Goal: Information Seeking & Learning: Check status

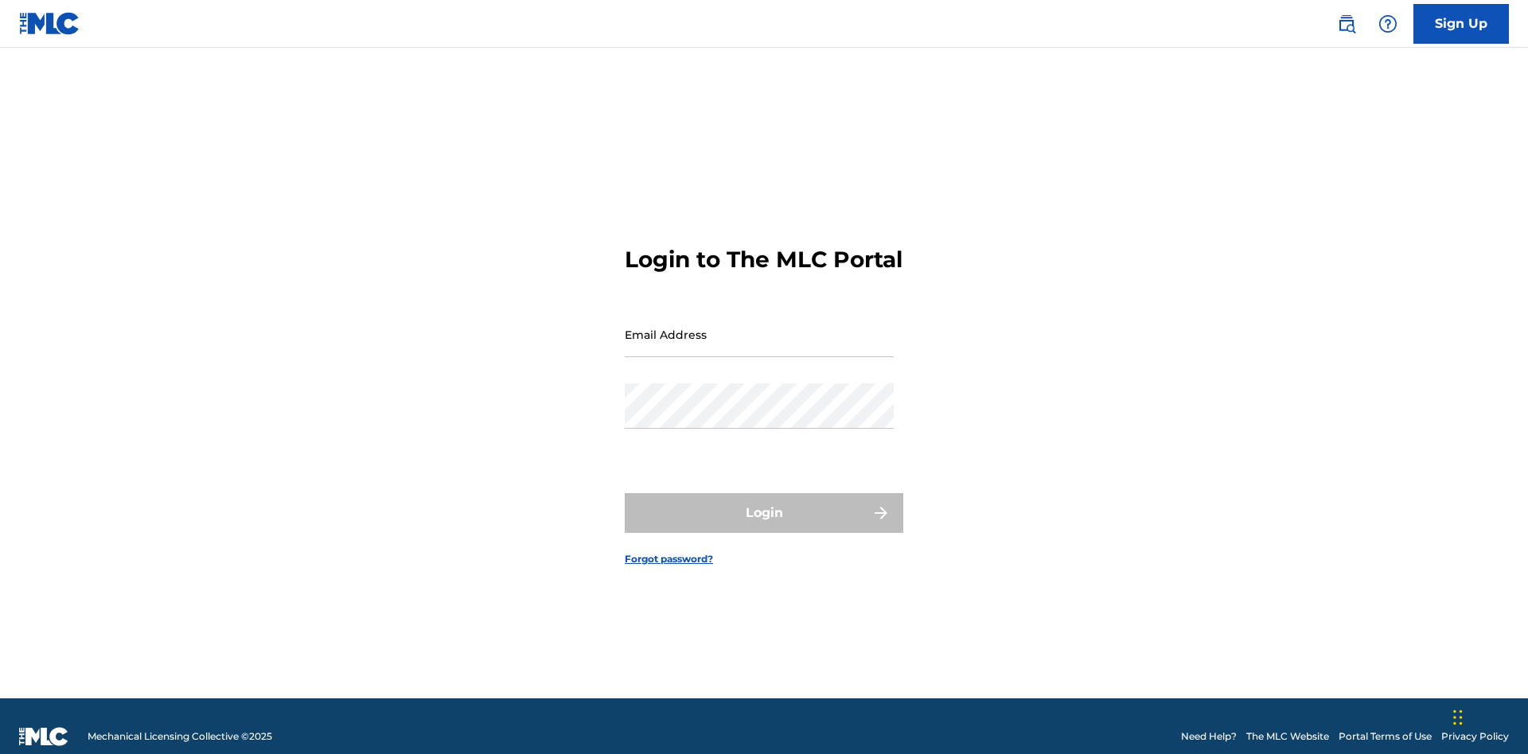
scroll to position [21, 0]
click at [759, 327] on input "Email Address" at bounding box center [759, 334] width 269 height 45
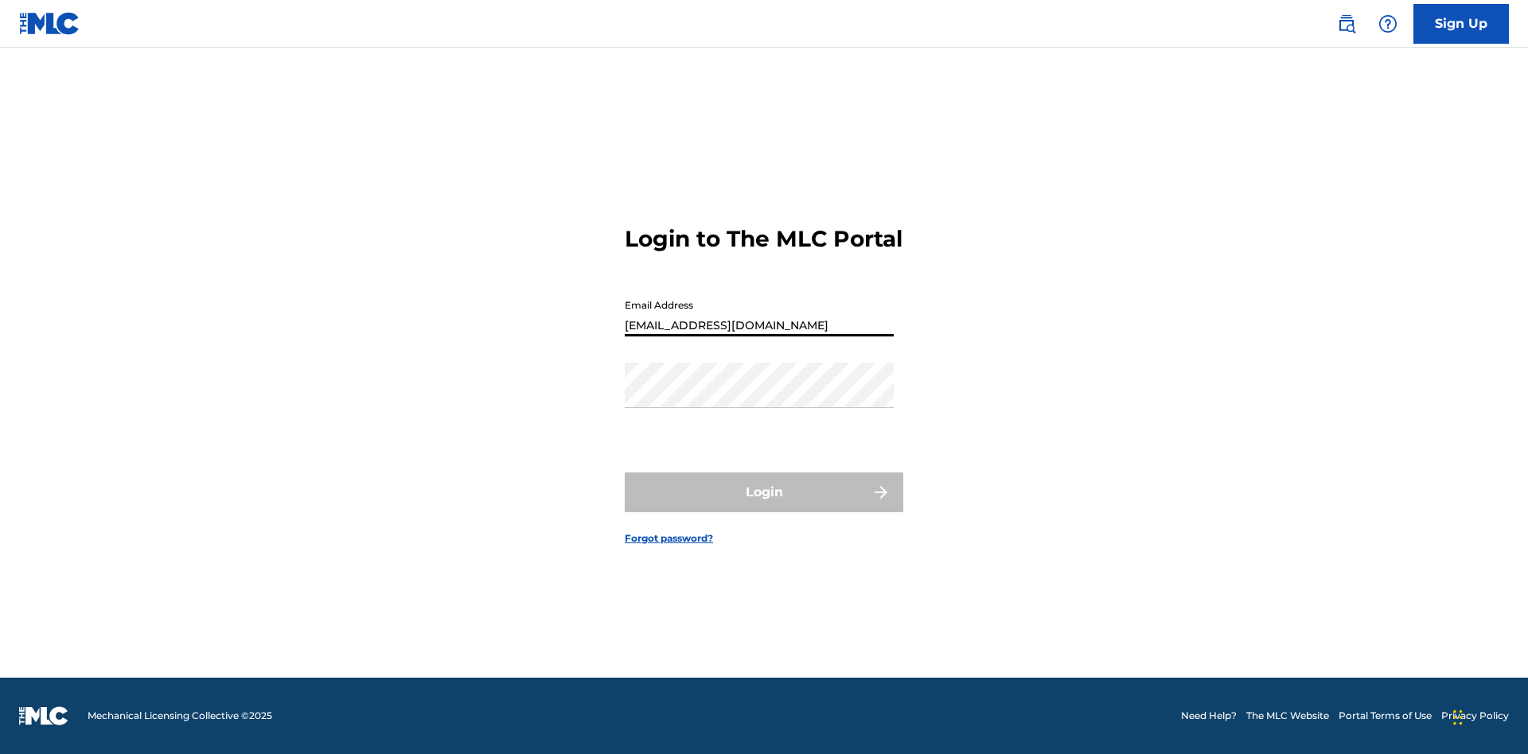
type input "[EMAIL_ADDRESS][DOMAIN_NAME]"
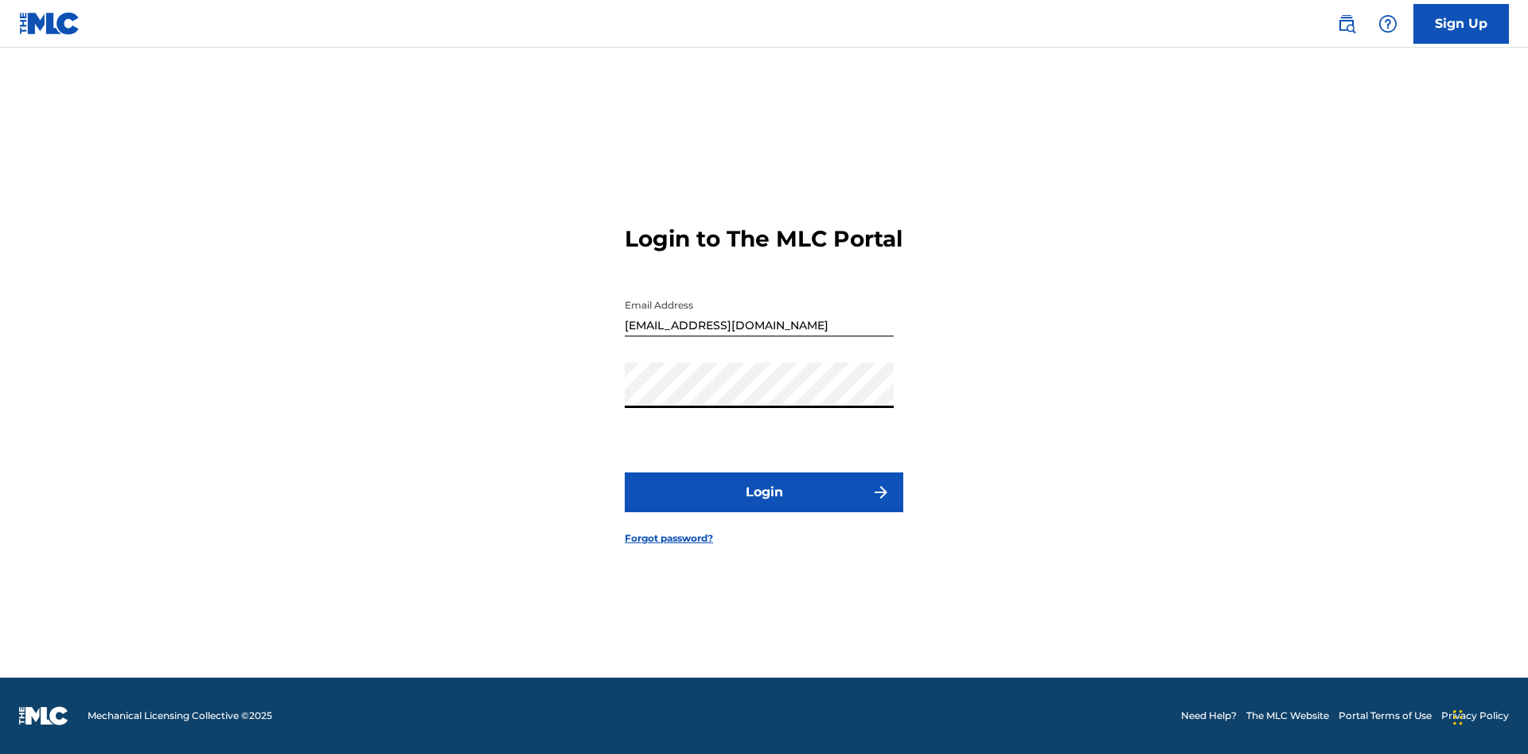
click at [764, 506] on button "Login" at bounding box center [764, 493] width 279 height 40
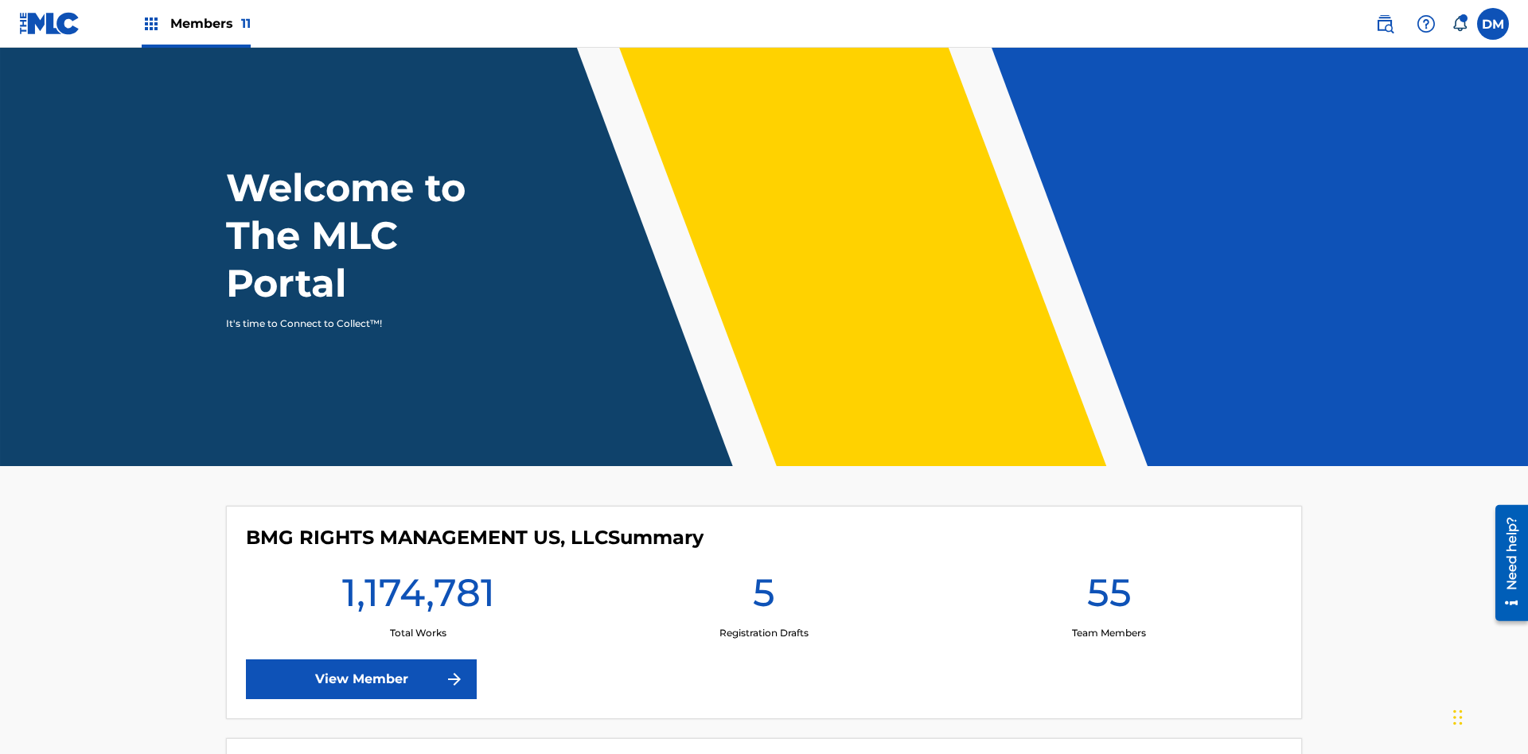
click at [196, 23] on span "Members 11" at bounding box center [210, 23] width 80 height 18
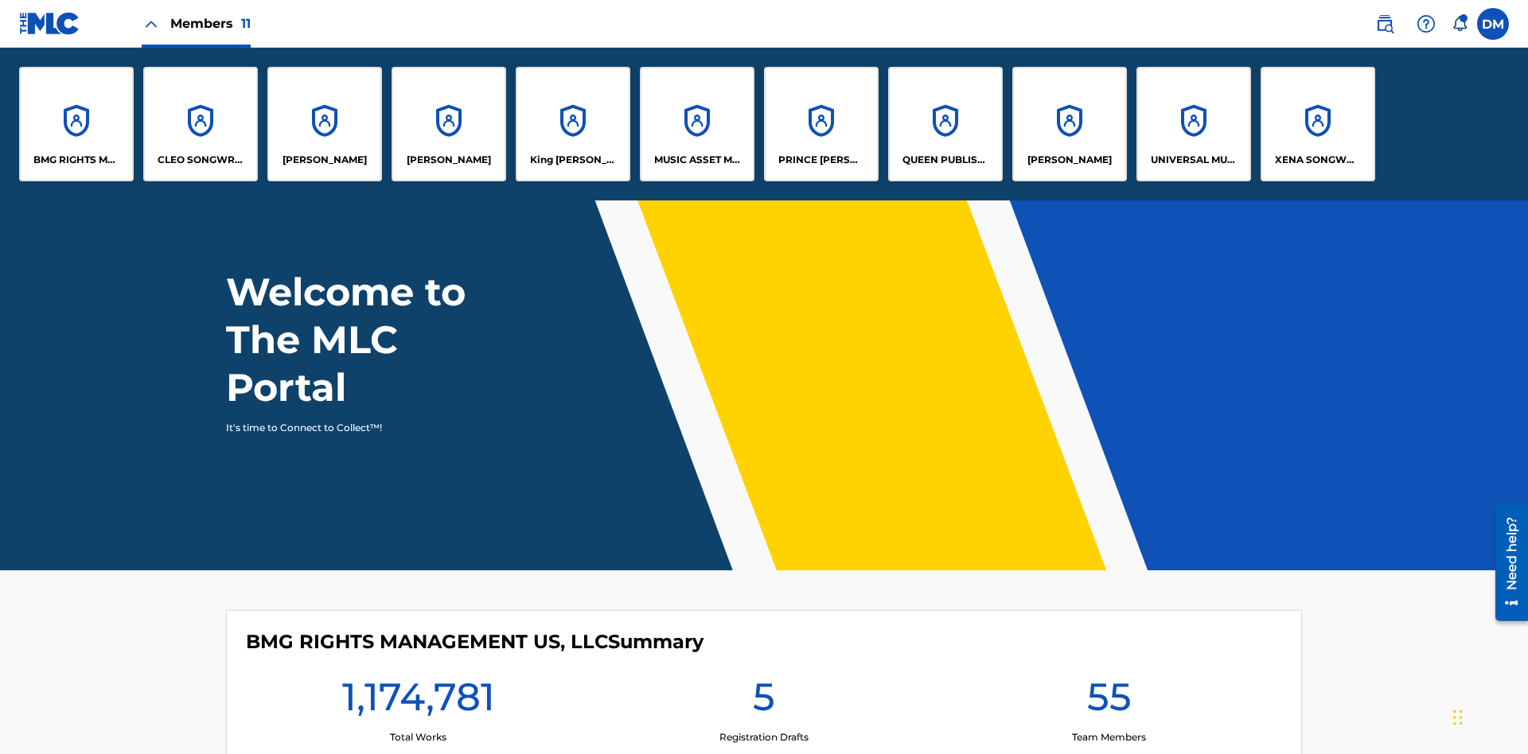
click at [1193, 160] on p "UNIVERSAL MUSIC PUB GROUP" at bounding box center [1194, 160] width 87 height 14
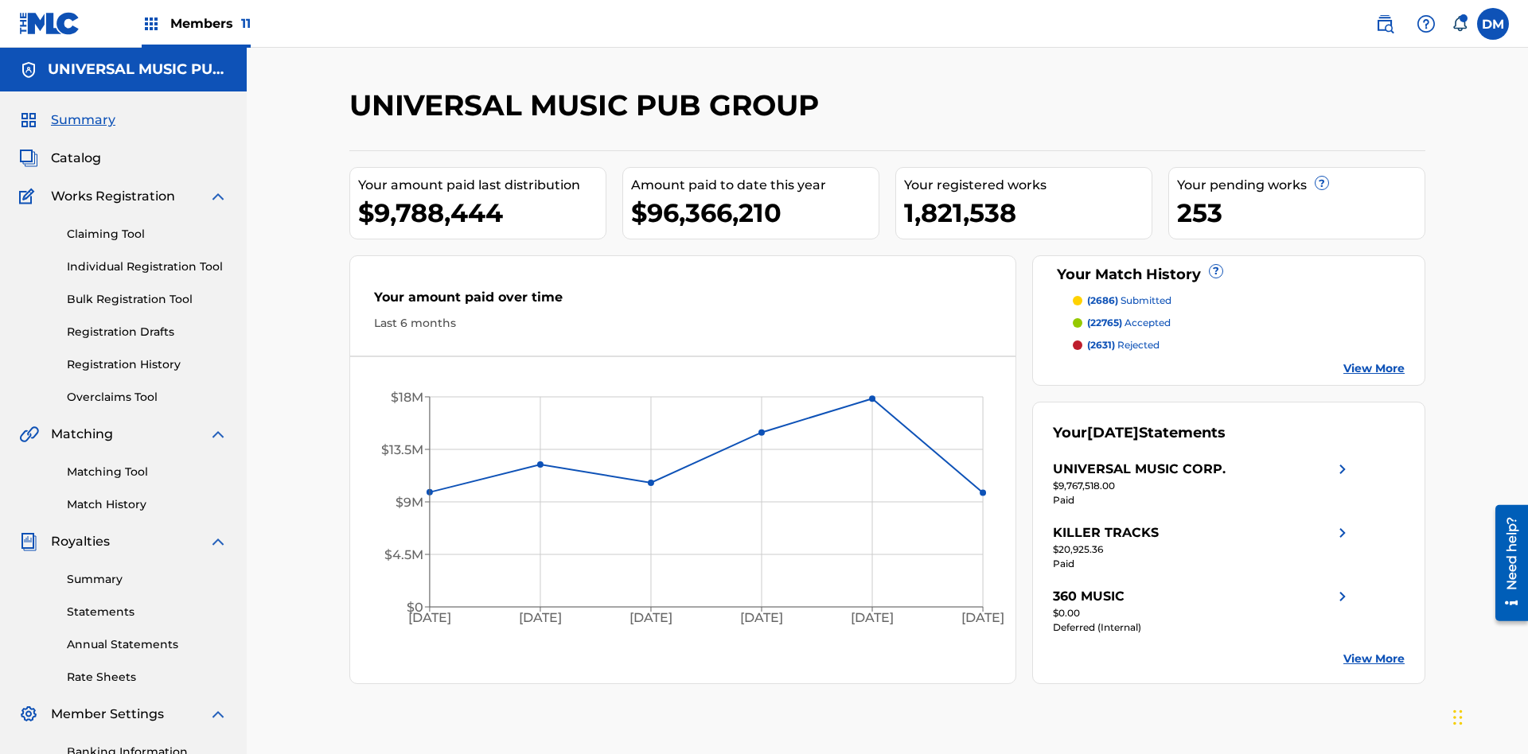
click at [147, 497] on link "Match History" at bounding box center [147, 505] width 161 height 17
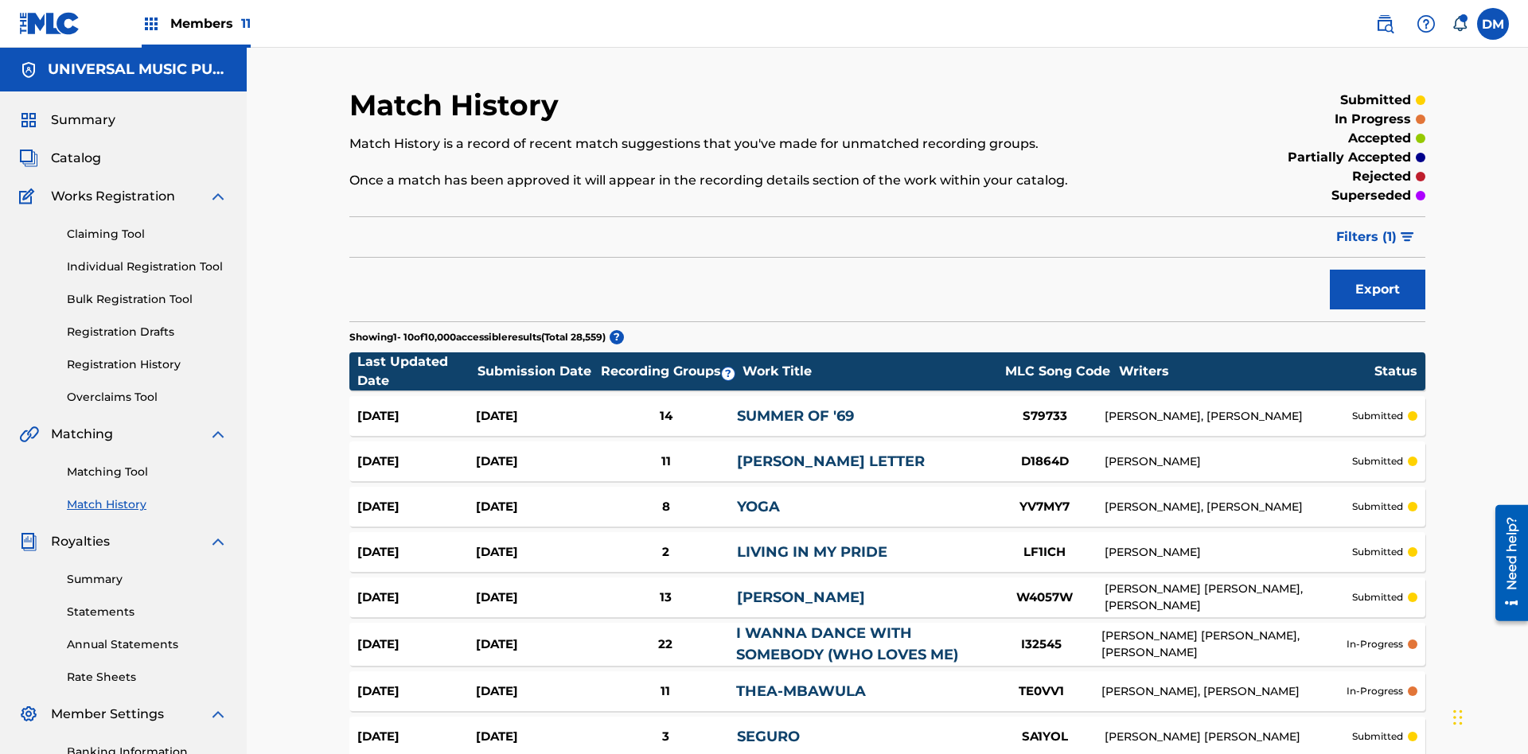
click at [1367, 228] on span "Filters ( 1 )" at bounding box center [1366, 237] width 60 height 19
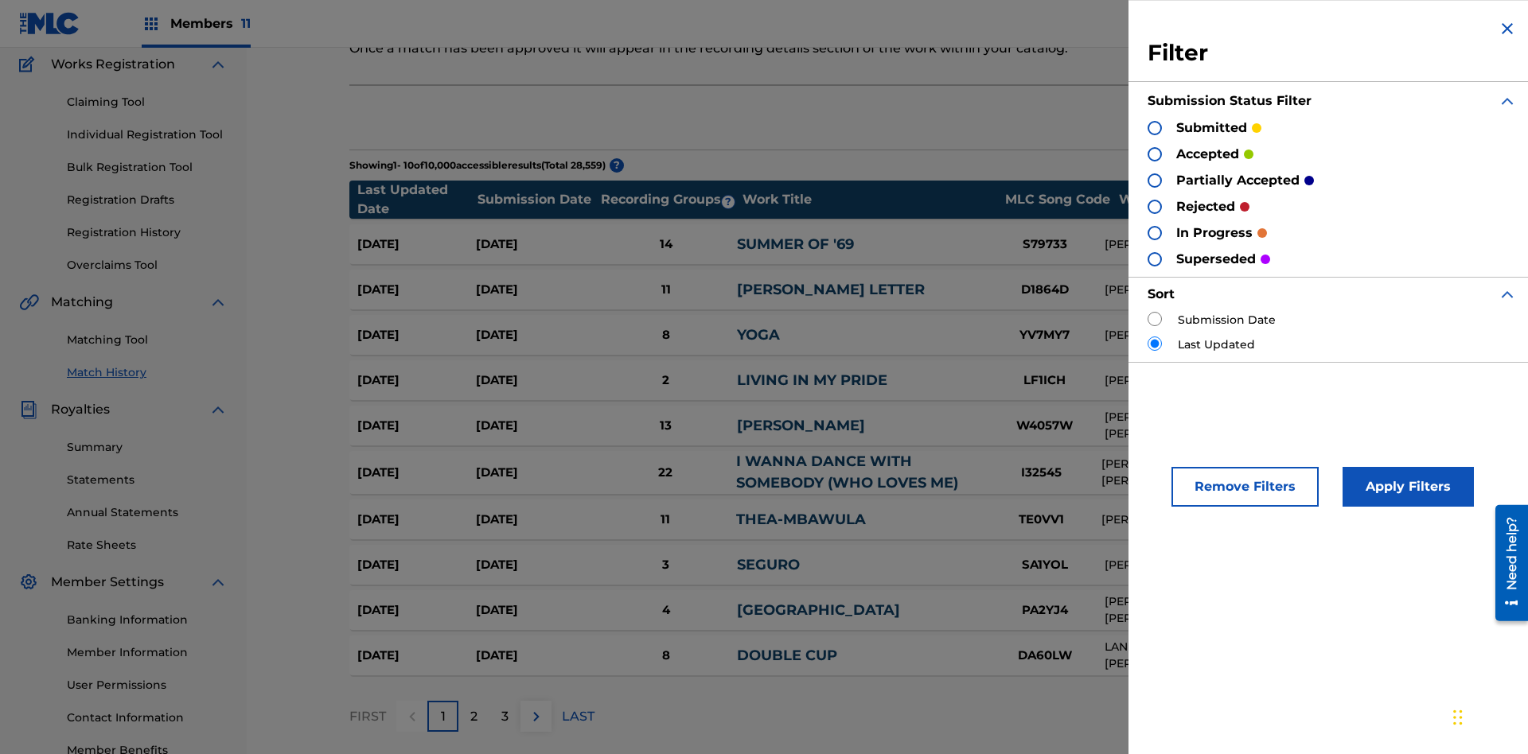
click at [1155, 127] on div at bounding box center [1155, 128] width 14 height 14
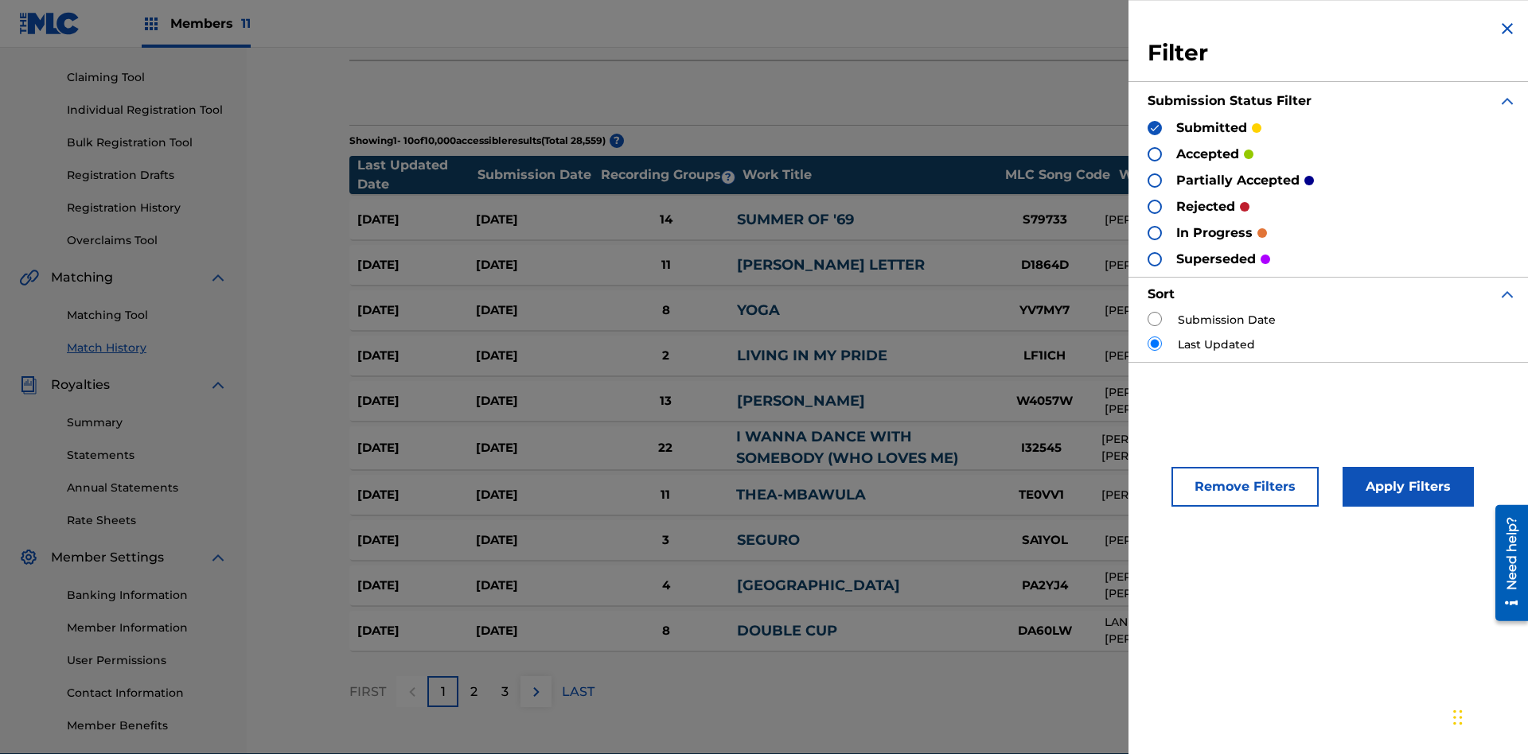
click at [1406, 487] on button "Apply Filters" at bounding box center [1408, 487] width 131 height 40
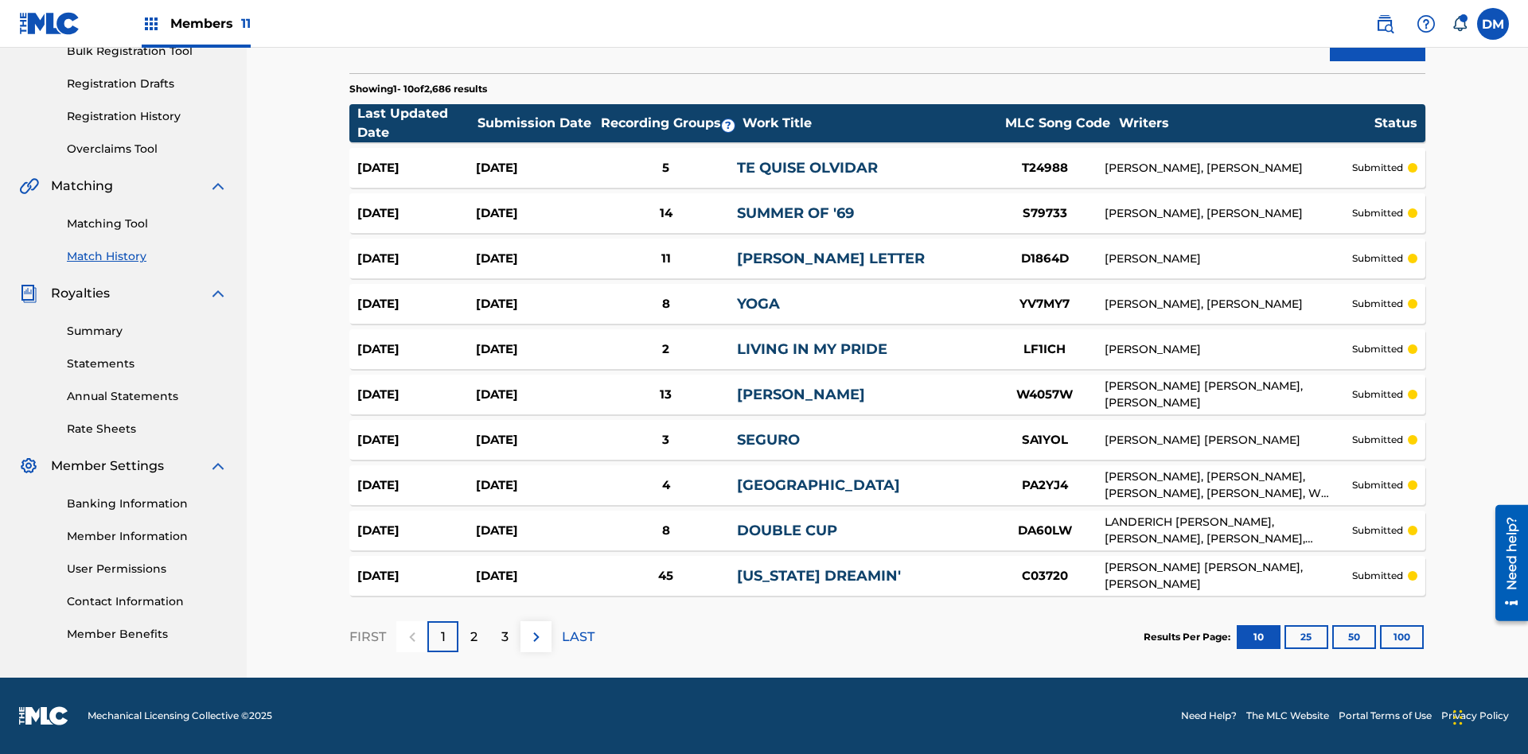
click at [1380, 637] on button "100" at bounding box center [1402, 638] width 44 height 24
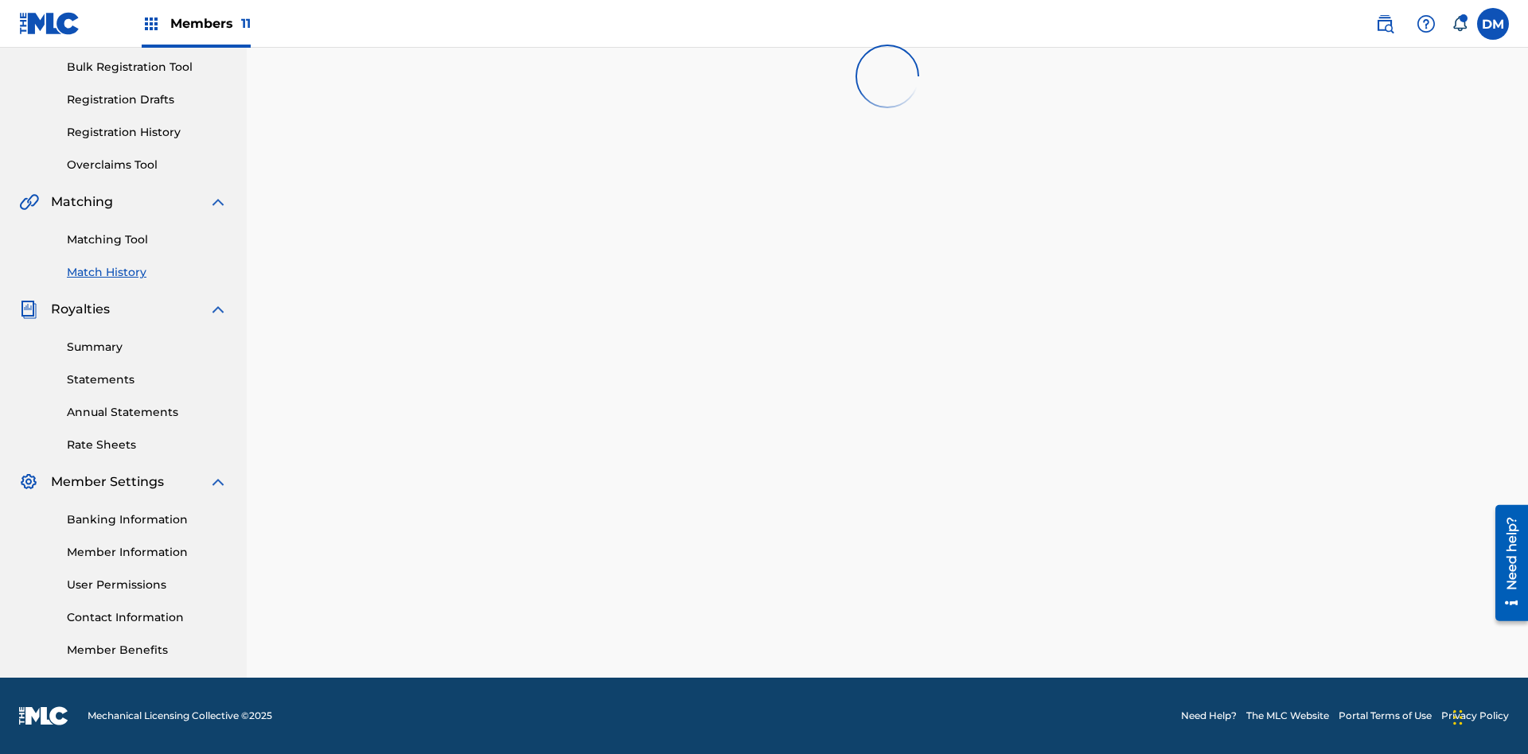
scroll to position [235, 0]
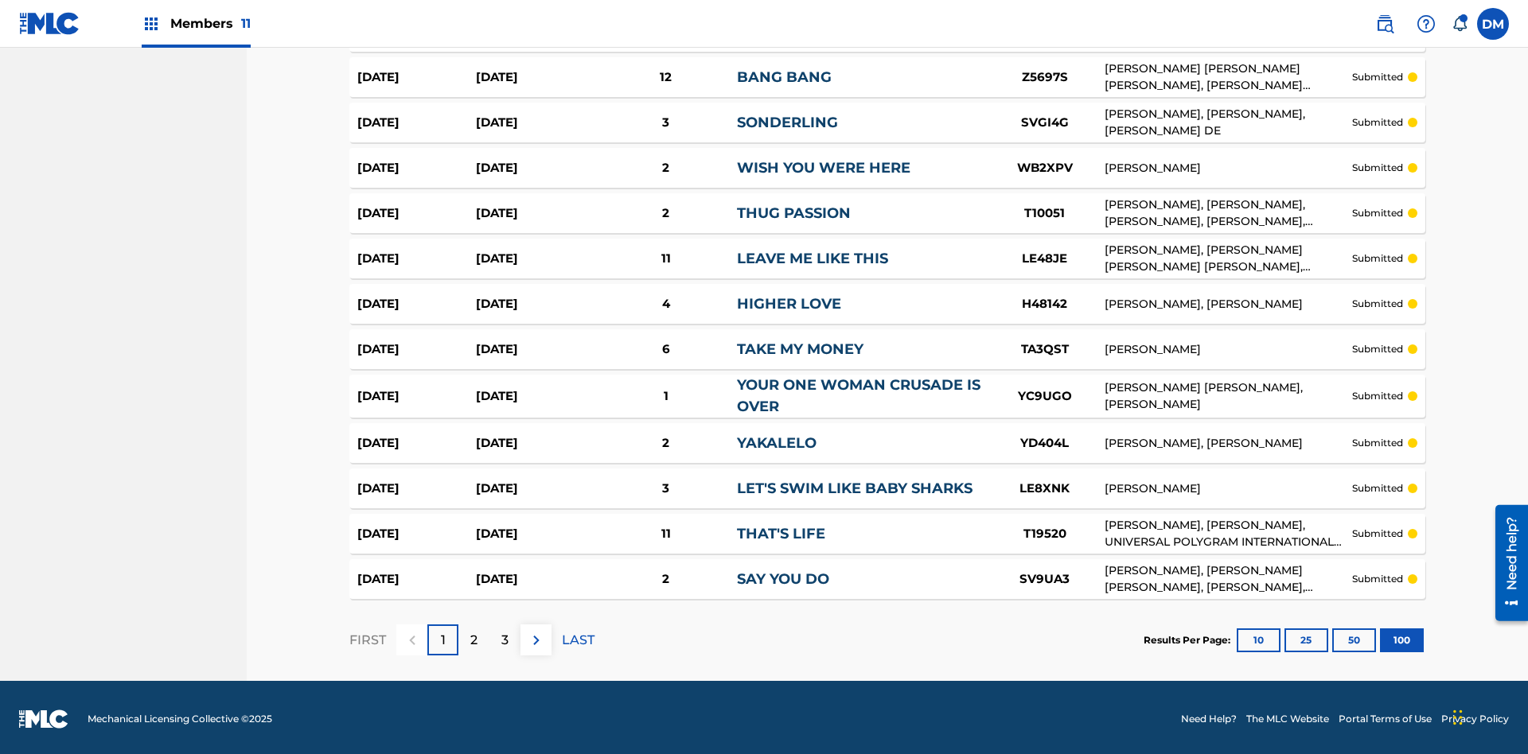
click at [578, 637] on p "LAST" at bounding box center [578, 640] width 33 height 19
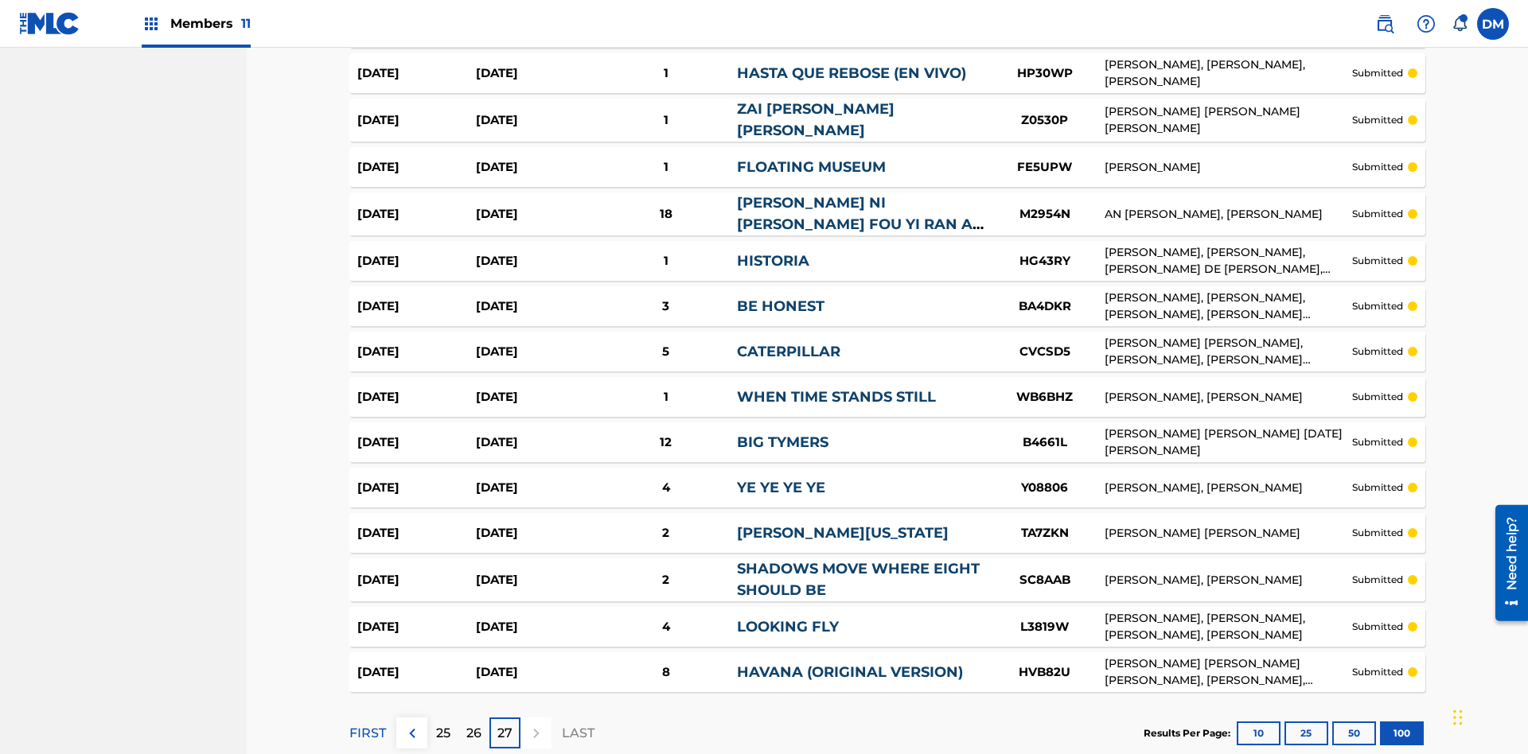
scroll to position [4350, 0]
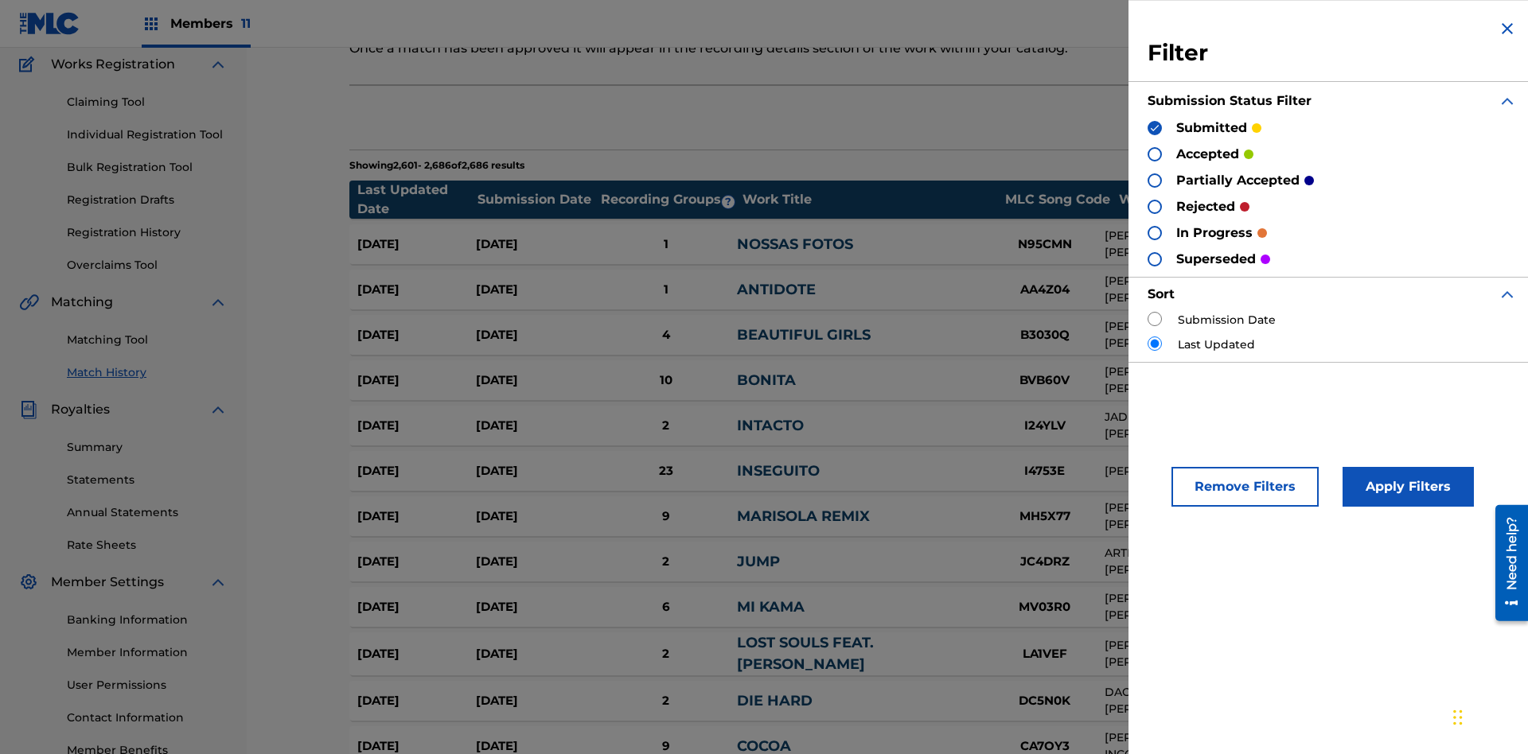
click at [1155, 127] on img at bounding box center [1154, 128] width 11 height 11
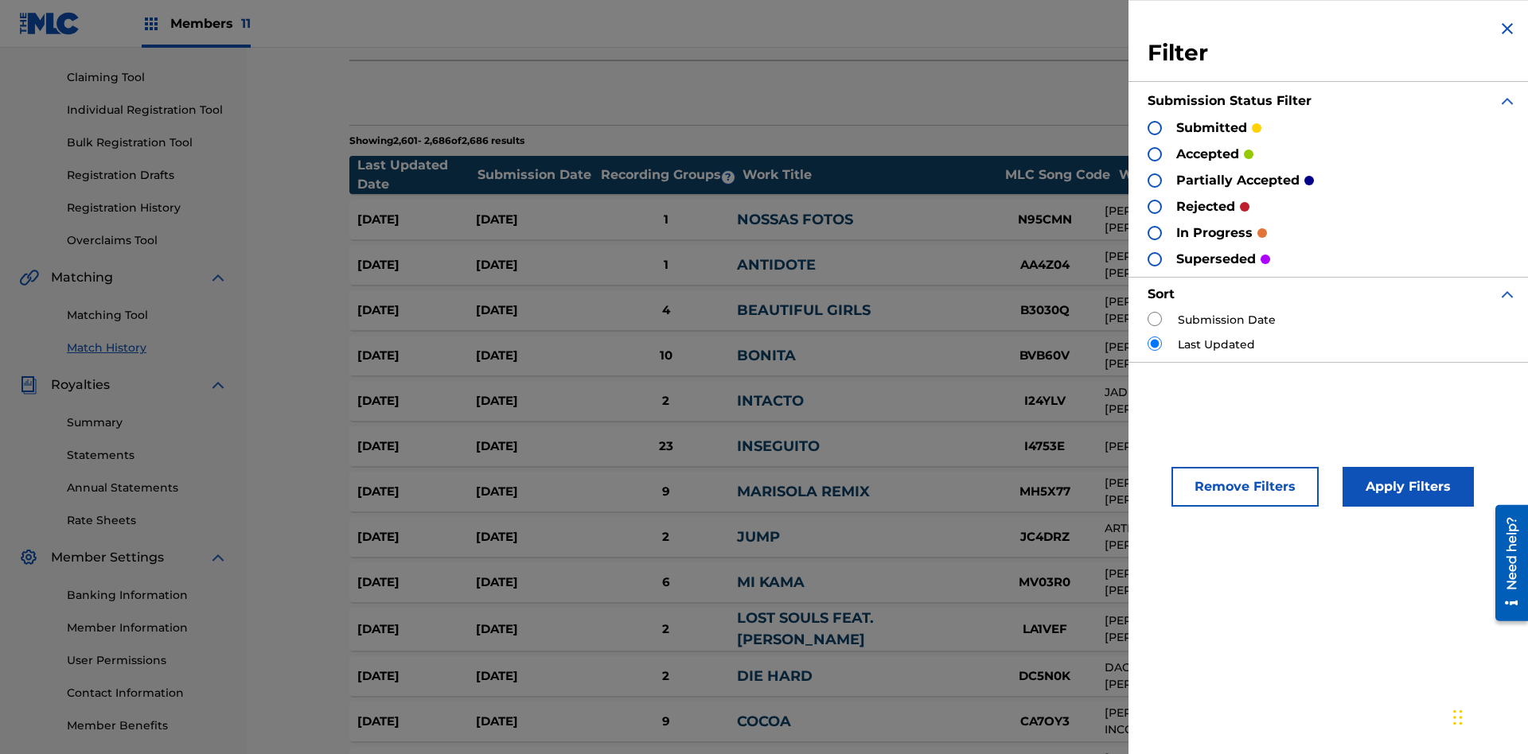
click at [1155, 154] on div at bounding box center [1155, 154] width 14 height 14
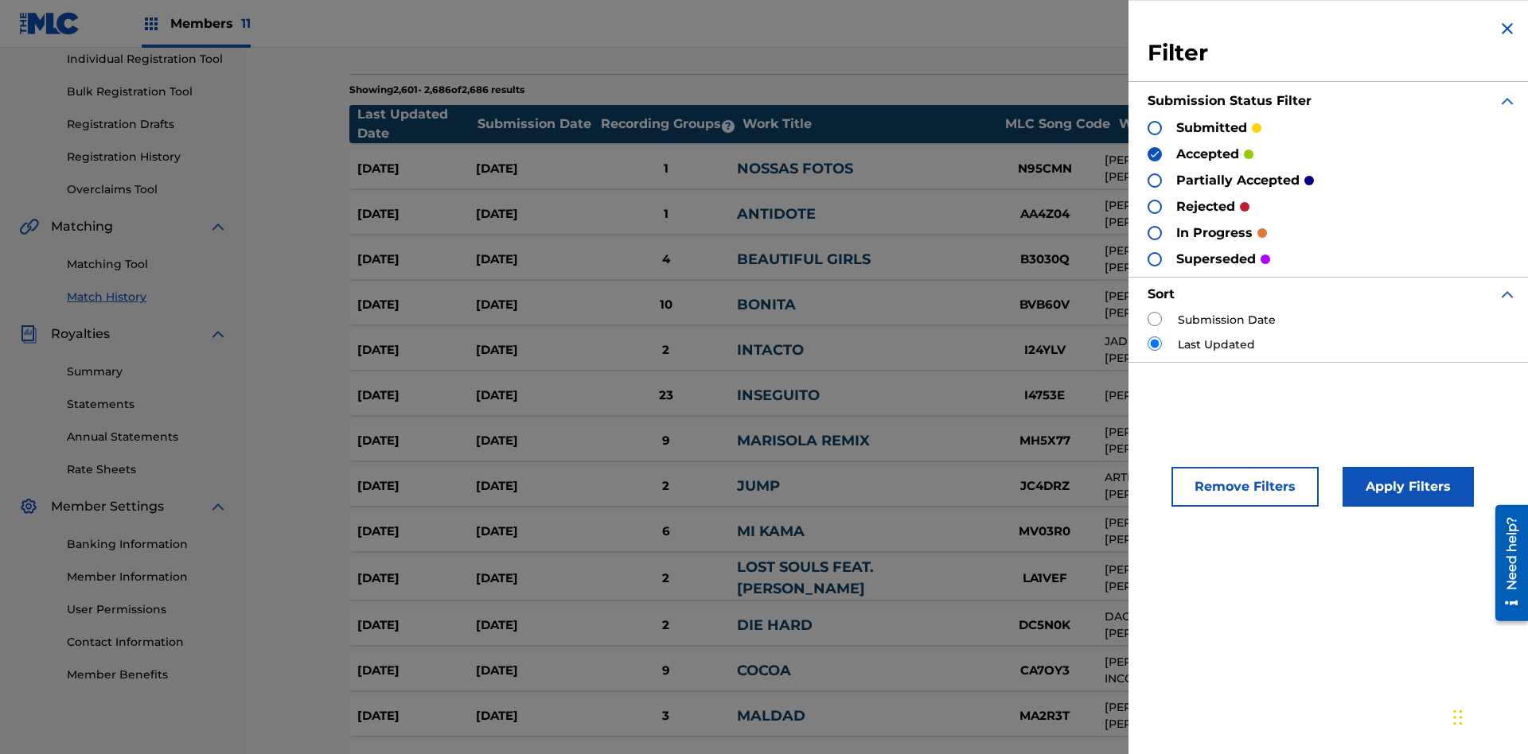
click at [1406, 487] on button "Apply Filters" at bounding box center [1408, 487] width 131 height 40
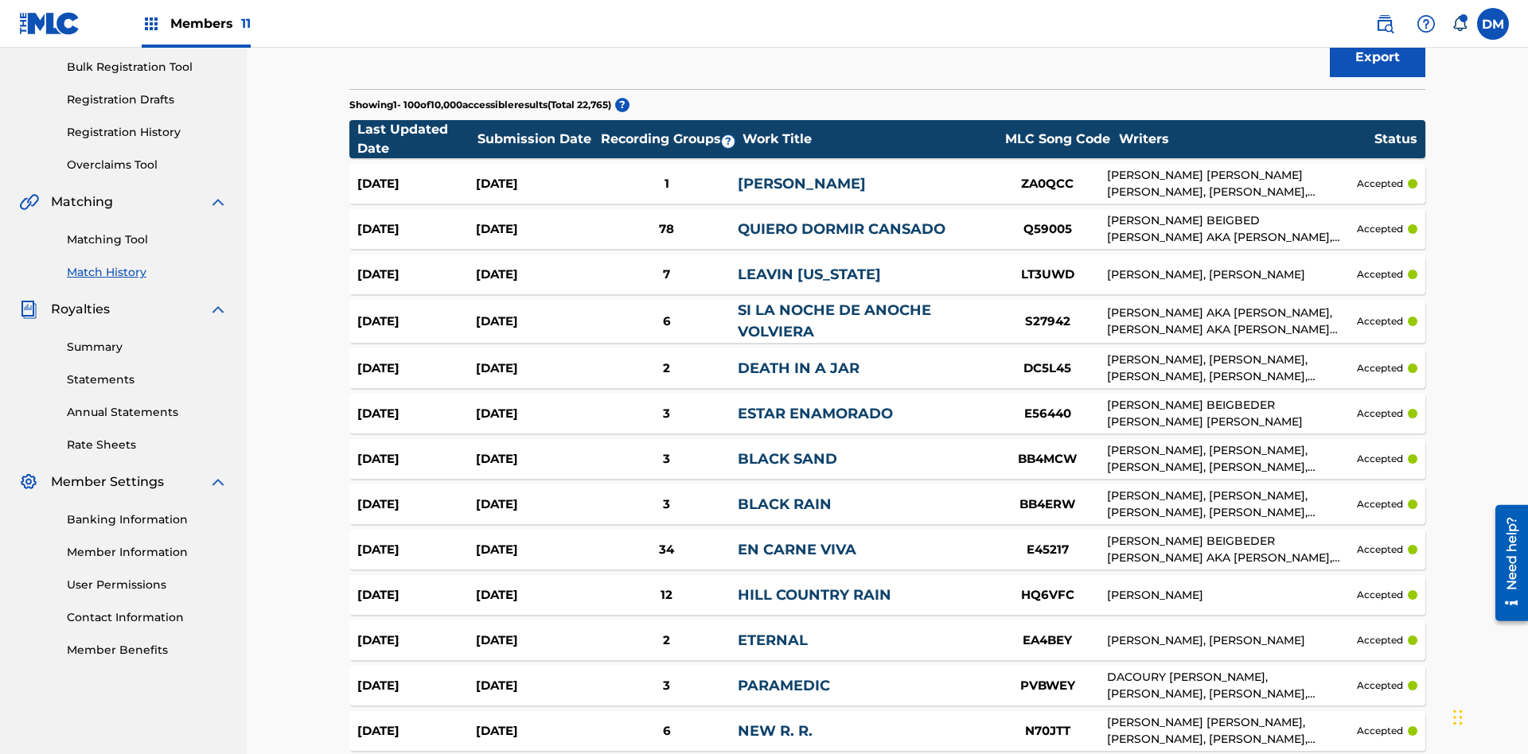
scroll to position [4353, 0]
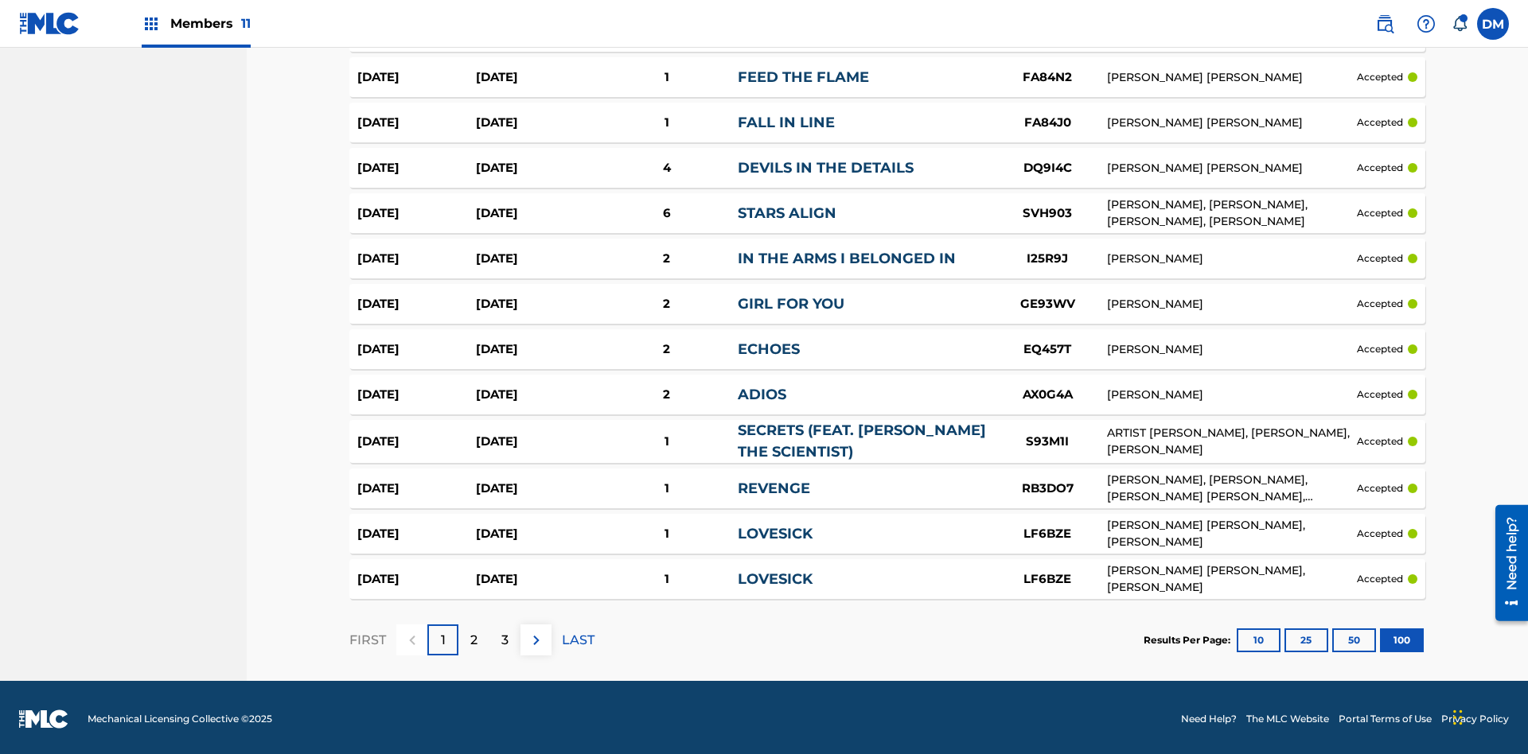
click at [1380, 637] on button "100" at bounding box center [1402, 641] width 44 height 24
click at [578, 637] on p "LAST" at bounding box center [578, 640] width 33 height 19
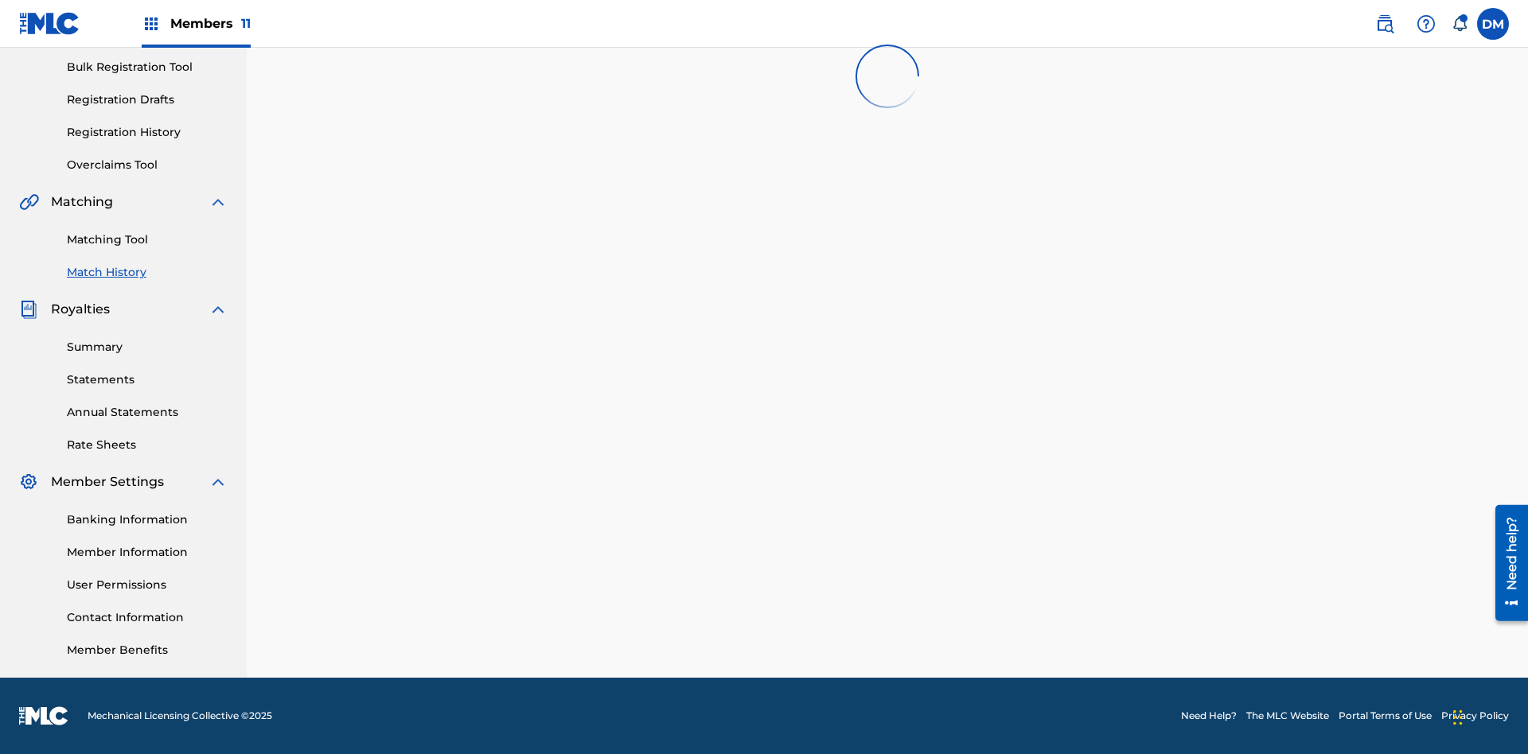
scroll to position [232, 0]
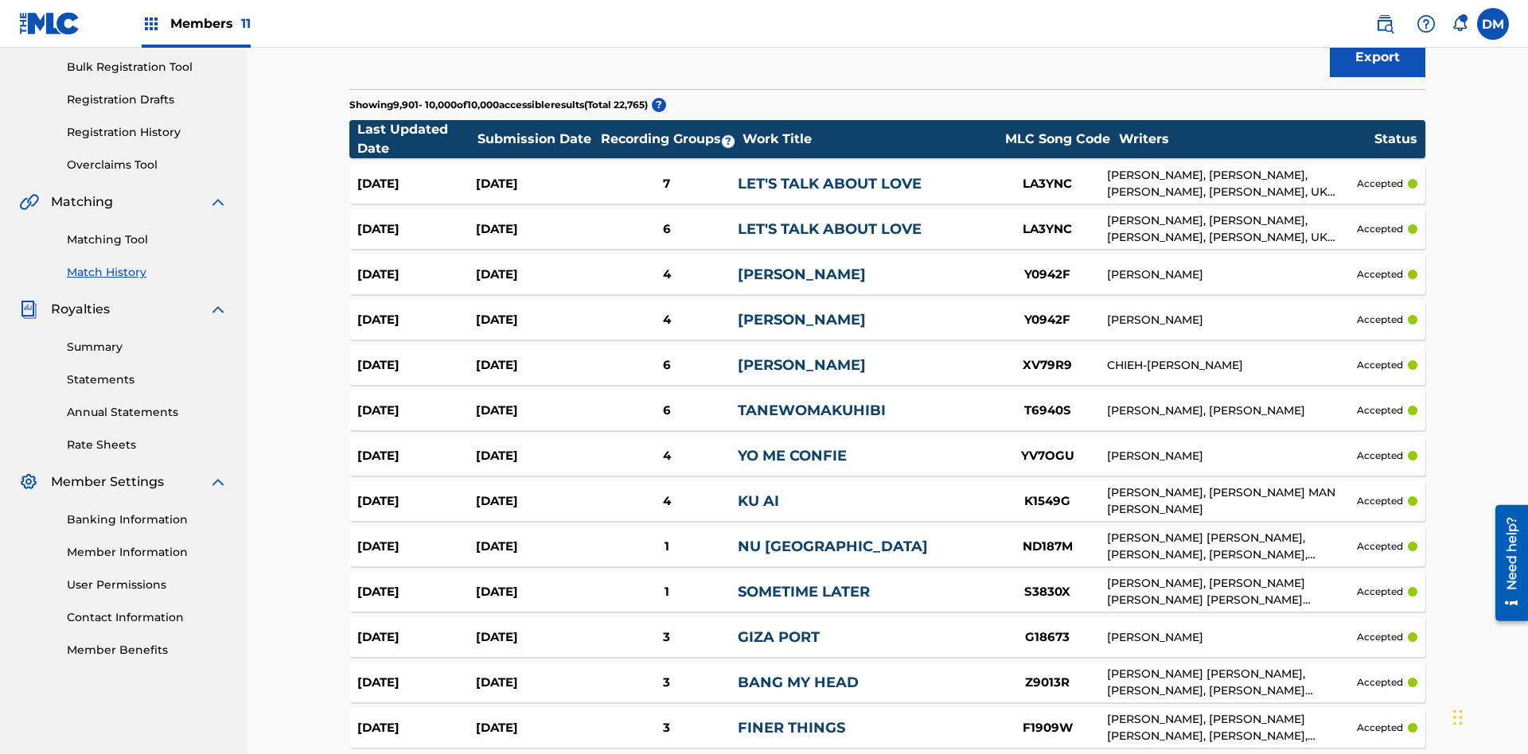
click at [1366, 14] on span "Filters ( 2 )" at bounding box center [1365, 4] width 63 height 19
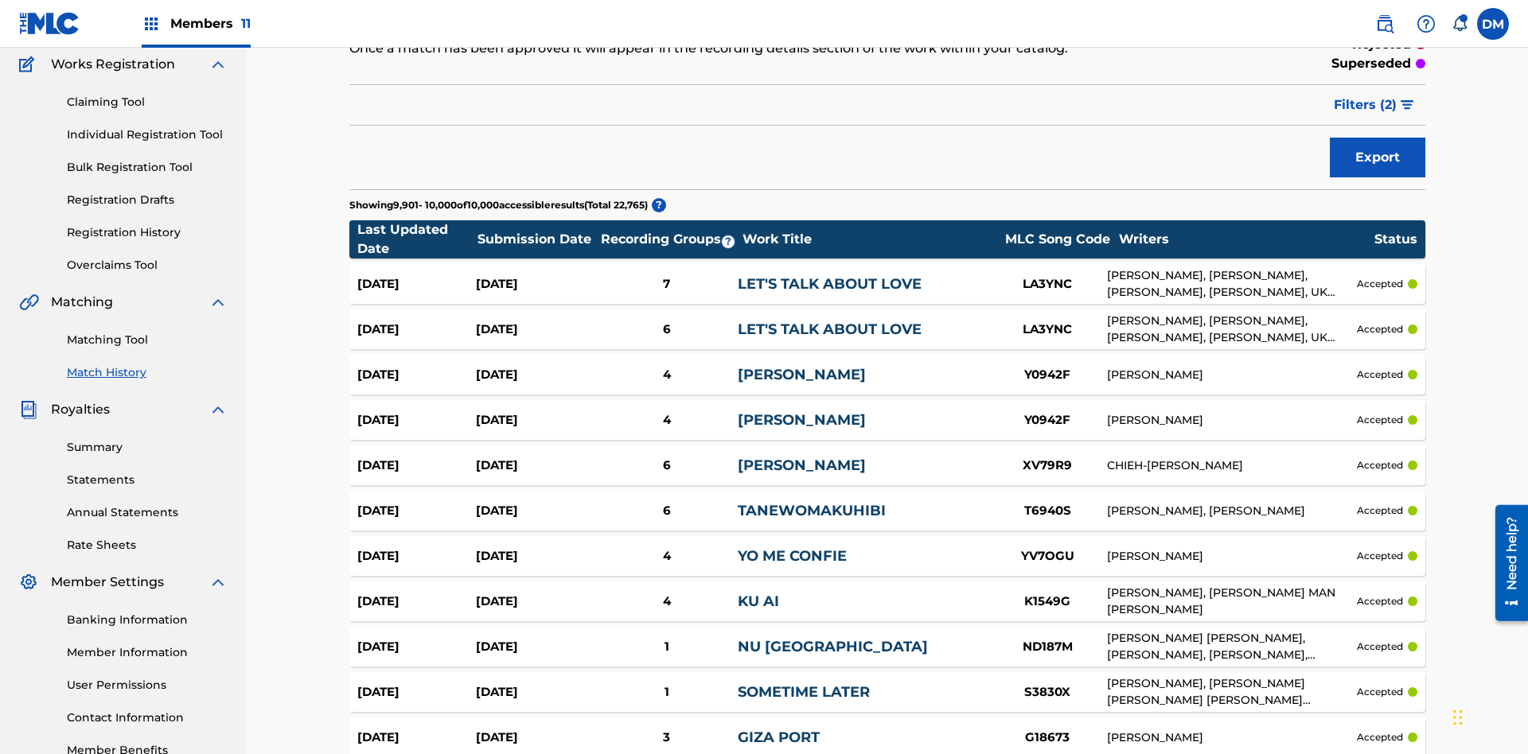
click at [0, 0] on img at bounding box center [0, 0] width 0 height 0
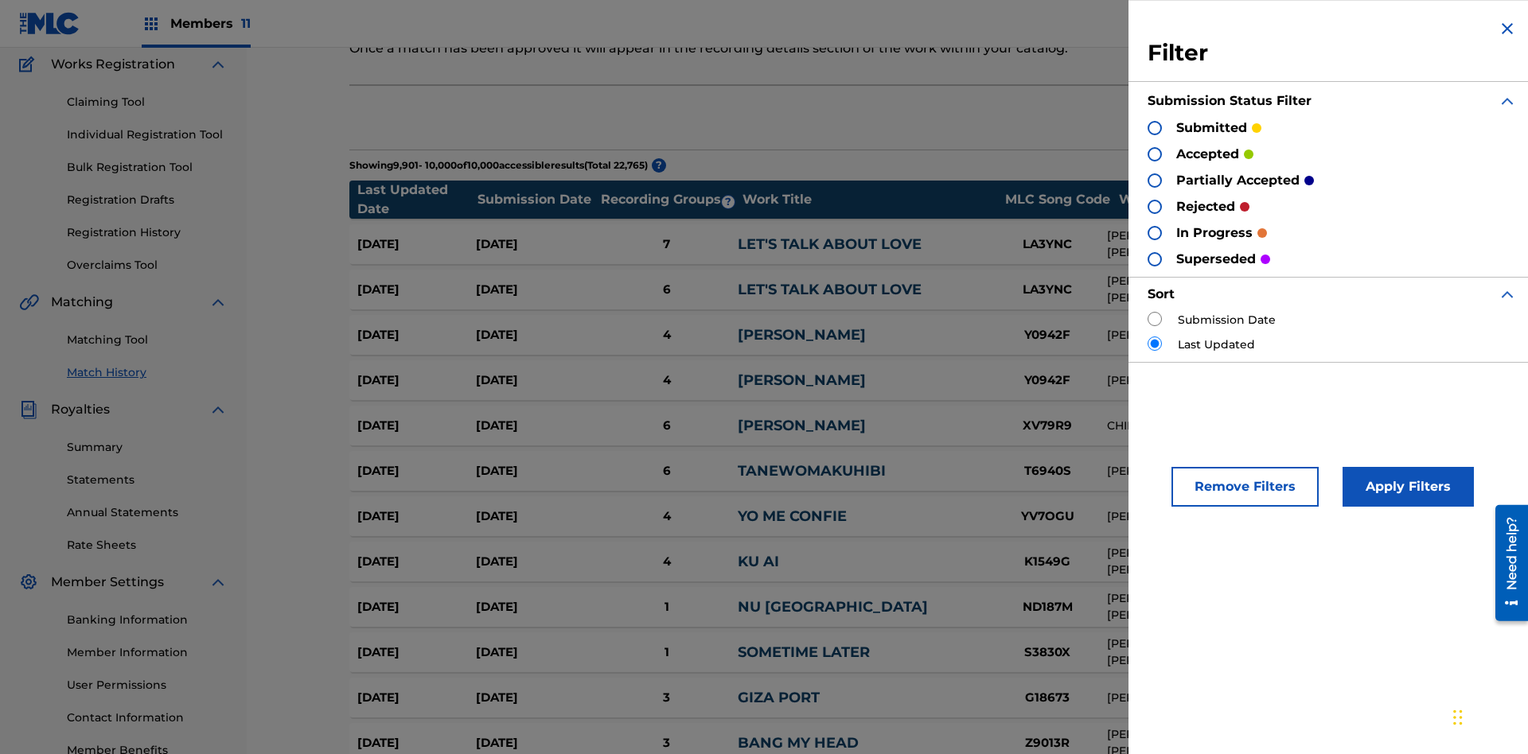
click at [1155, 180] on div at bounding box center [1155, 181] width 14 height 14
click at [1406, 487] on button "Apply Filters" at bounding box center [1408, 487] width 131 height 40
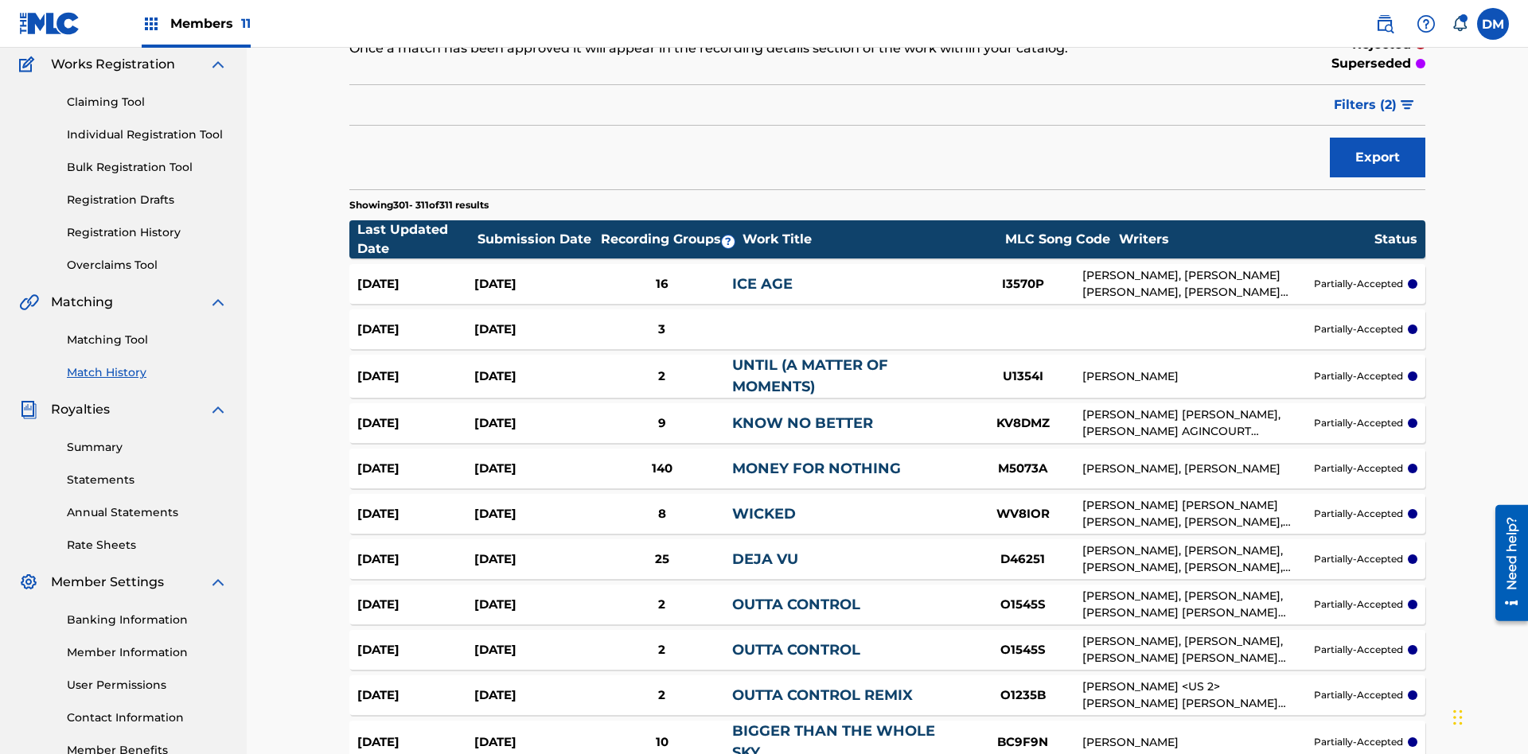
click at [1366, 105] on span "Filters ( 2 )" at bounding box center [1365, 105] width 63 height 19
click at [0, 0] on img at bounding box center [0, 0] width 0 height 0
click at [0, 0] on div at bounding box center [0, 0] width 0 height 0
click at [0, 0] on button "Apply Filters" at bounding box center [0, 0] width 0 height 0
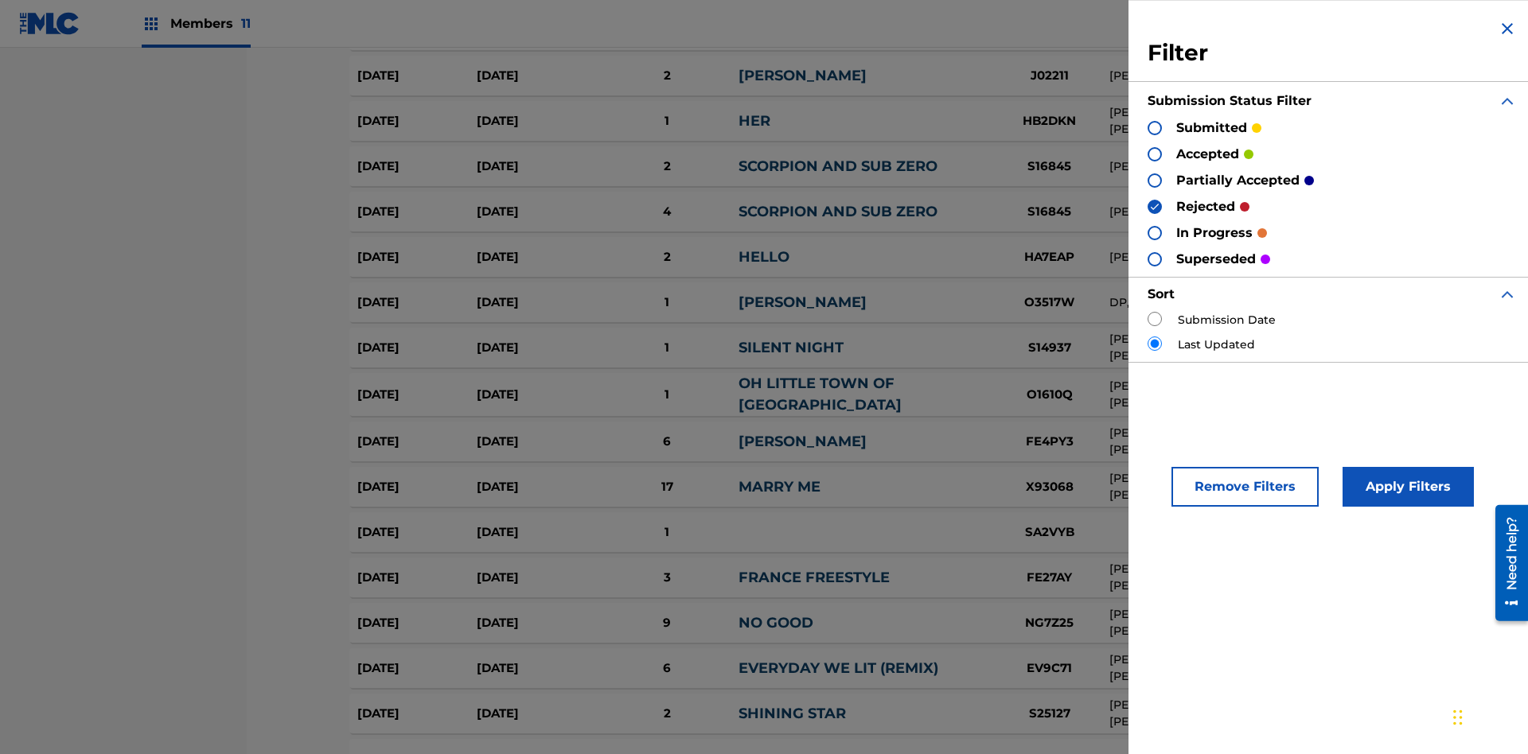
click at [1155, 206] on img at bounding box center [1154, 206] width 11 height 11
click at [1155, 259] on div at bounding box center [1155, 259] width 14 height 14
click at [1406, 487] on button "Apply Filters" at bounding box center [1408, 487] width 131 height 40
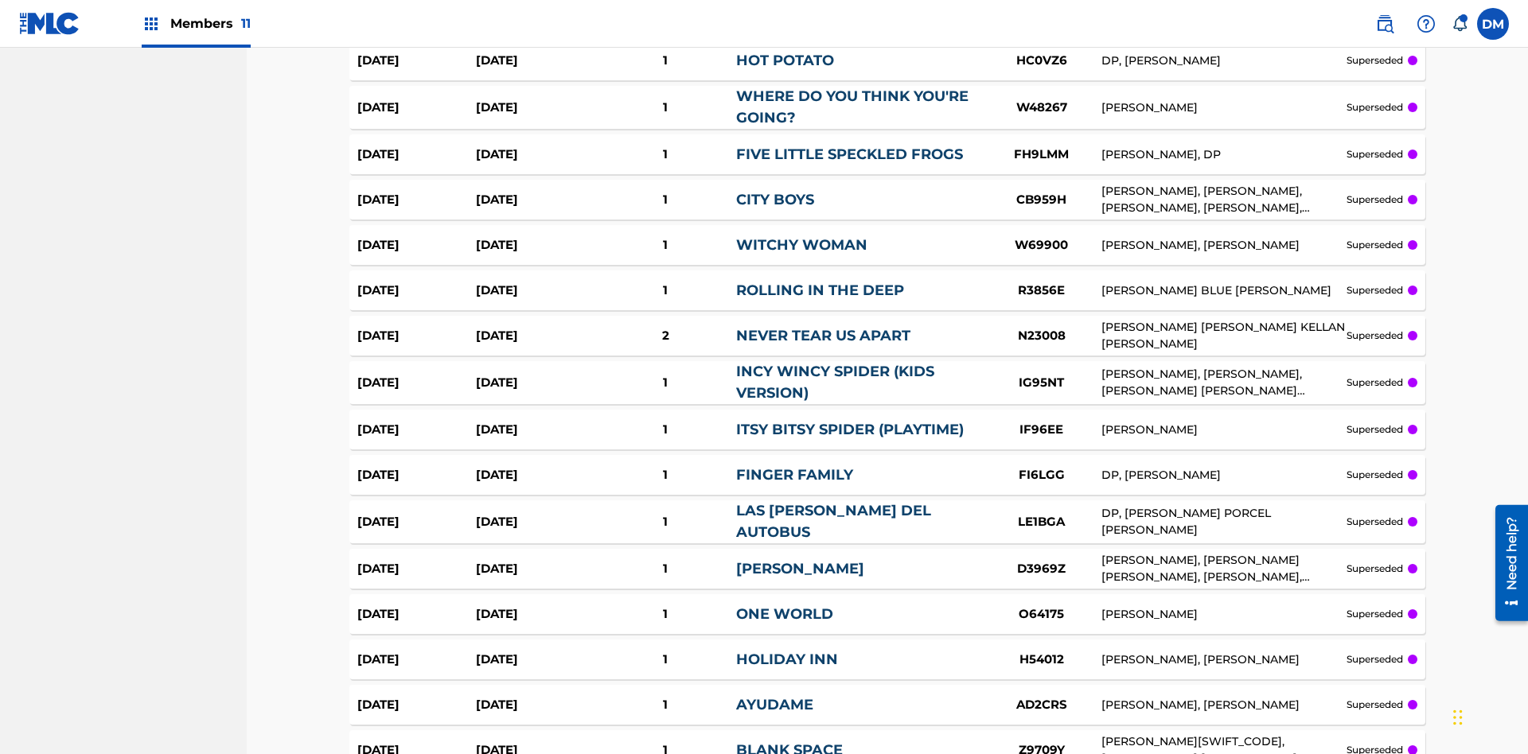
click at [0, 0] on div at bounding box center [0, 0] width 0 height 0
click at [0, 0] on button "Apply Filters" at bounding box center [0, 0] width 0 height 0
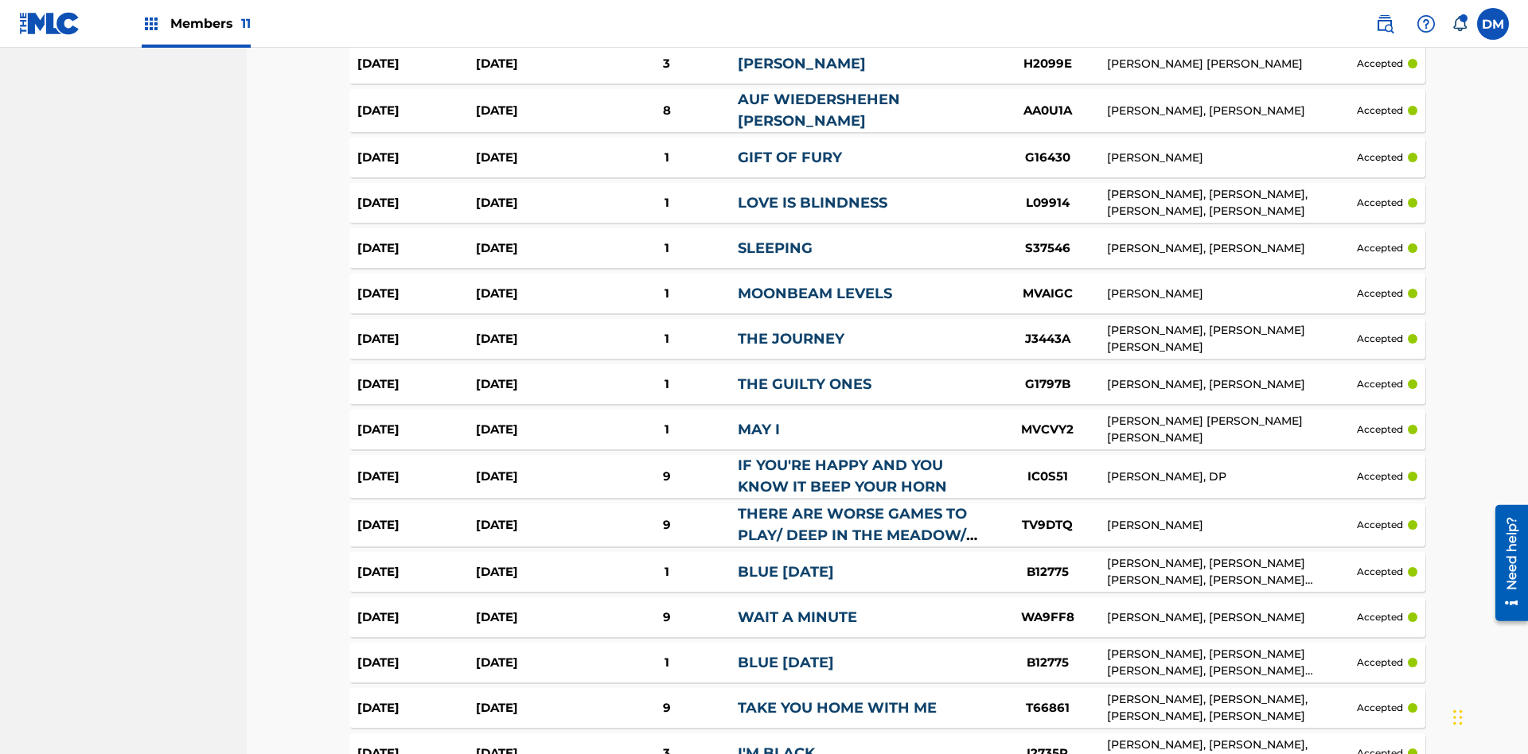
click at [0, 0] on img at bounding box center [0, 0] width 0 height 0
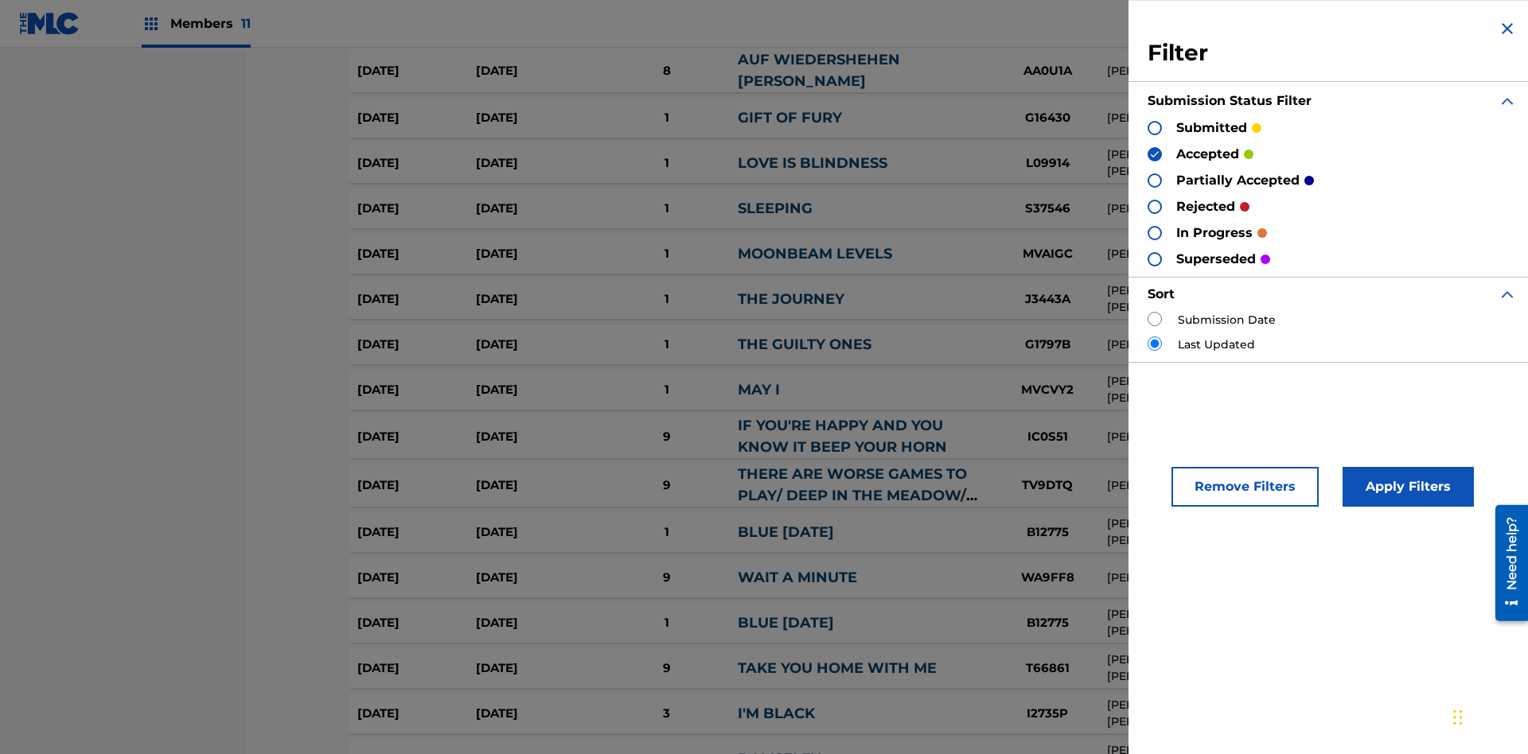
click at [1155, 154] on img at bounding box center [1154, 154] width 11 height 11
click at [1155, 180] on div at bounding box center [1155, 181] width 14 height 14
click at [1155, 206] on div at bounding box center [1155, 207] width 14 height 14
click at [1406, 487] on button "Apply Filters" at bounding box center [1408, 487] width 131 height 40
